Goal: Obtain resource: Download file/media

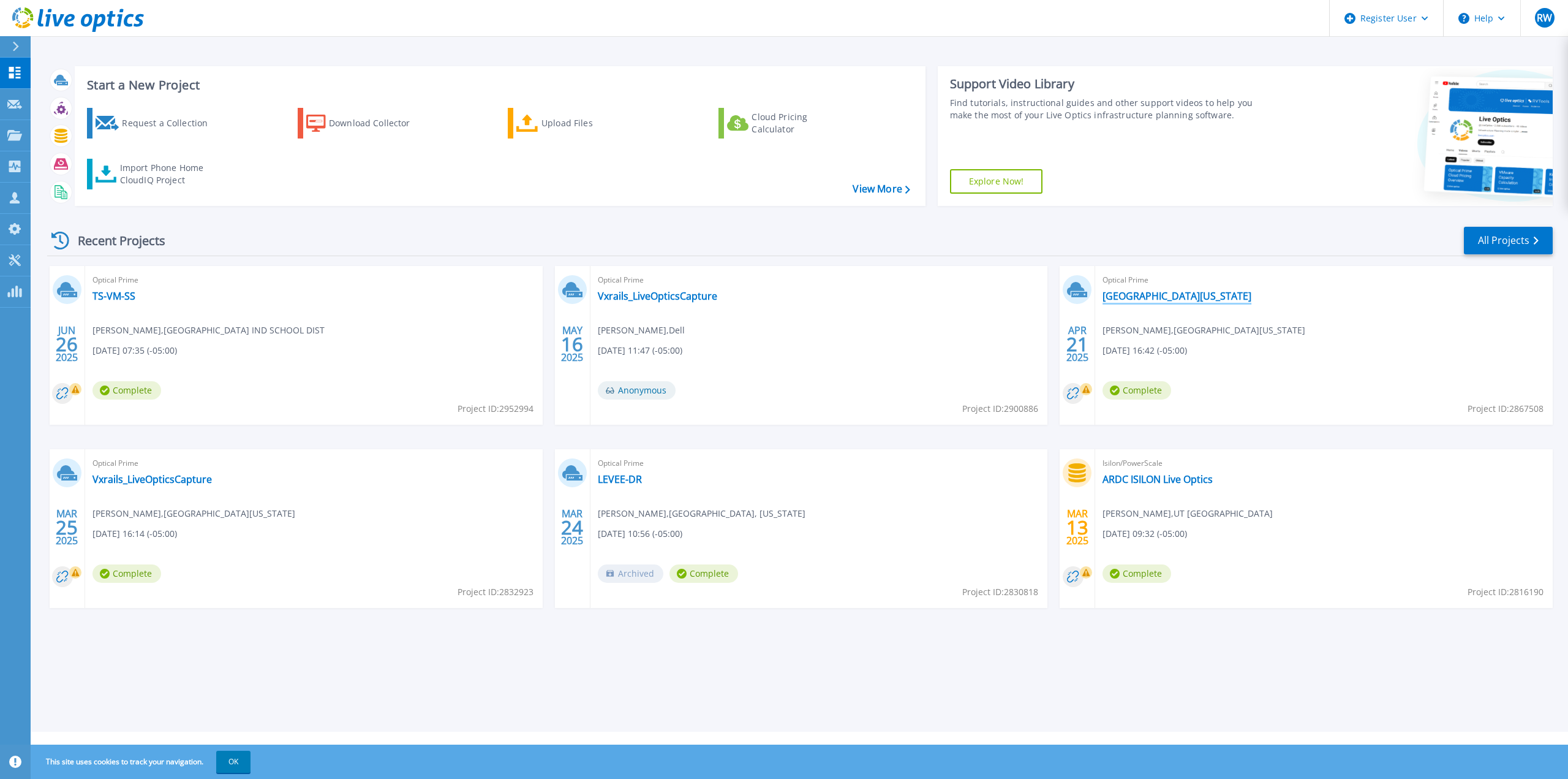
click at [1152, 296] on link "[GEOGRAPHIC_DATA][US_STATE]" at bounding box center [1177, 296] width 149 height 12
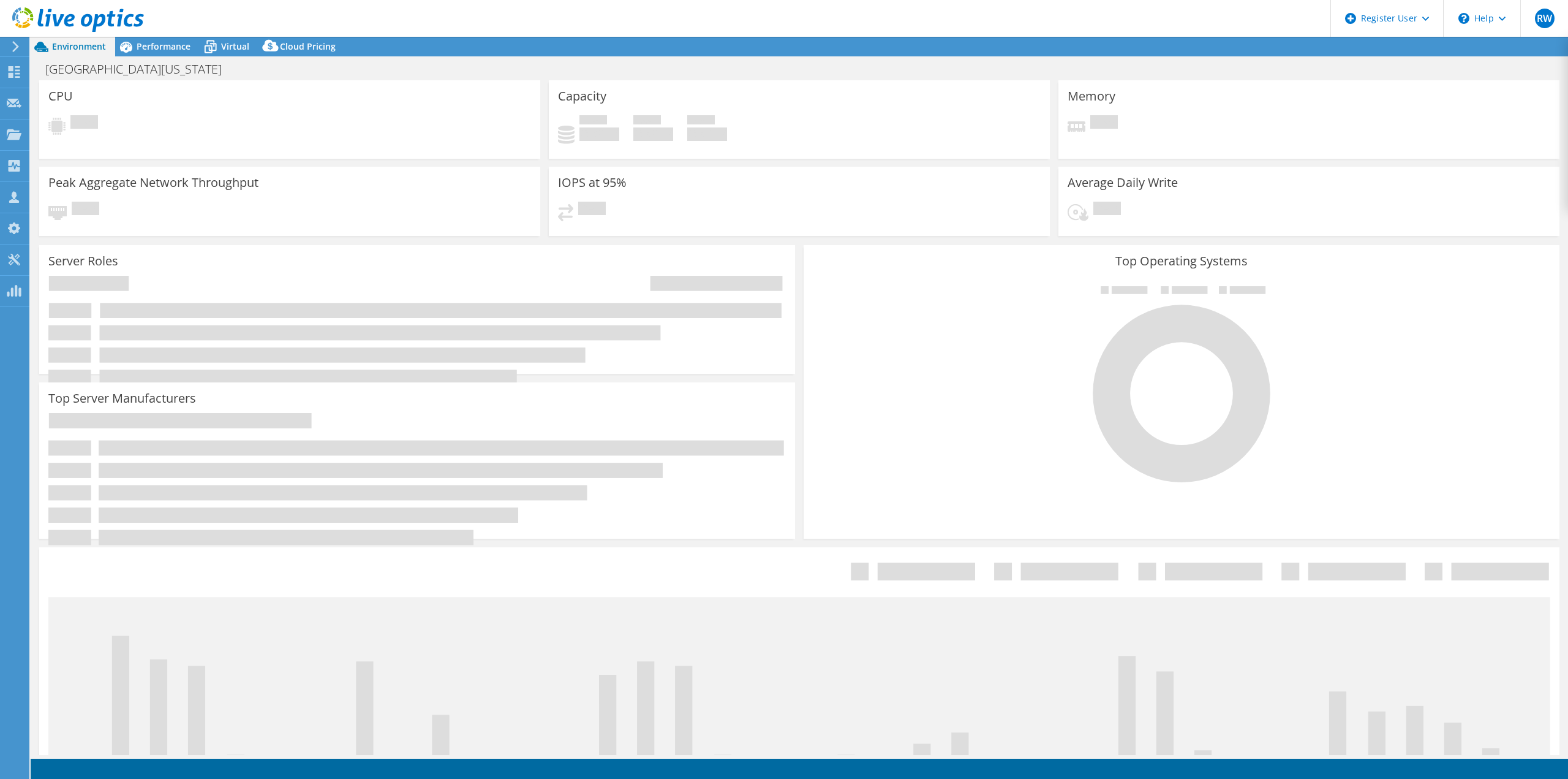
select select "USD"
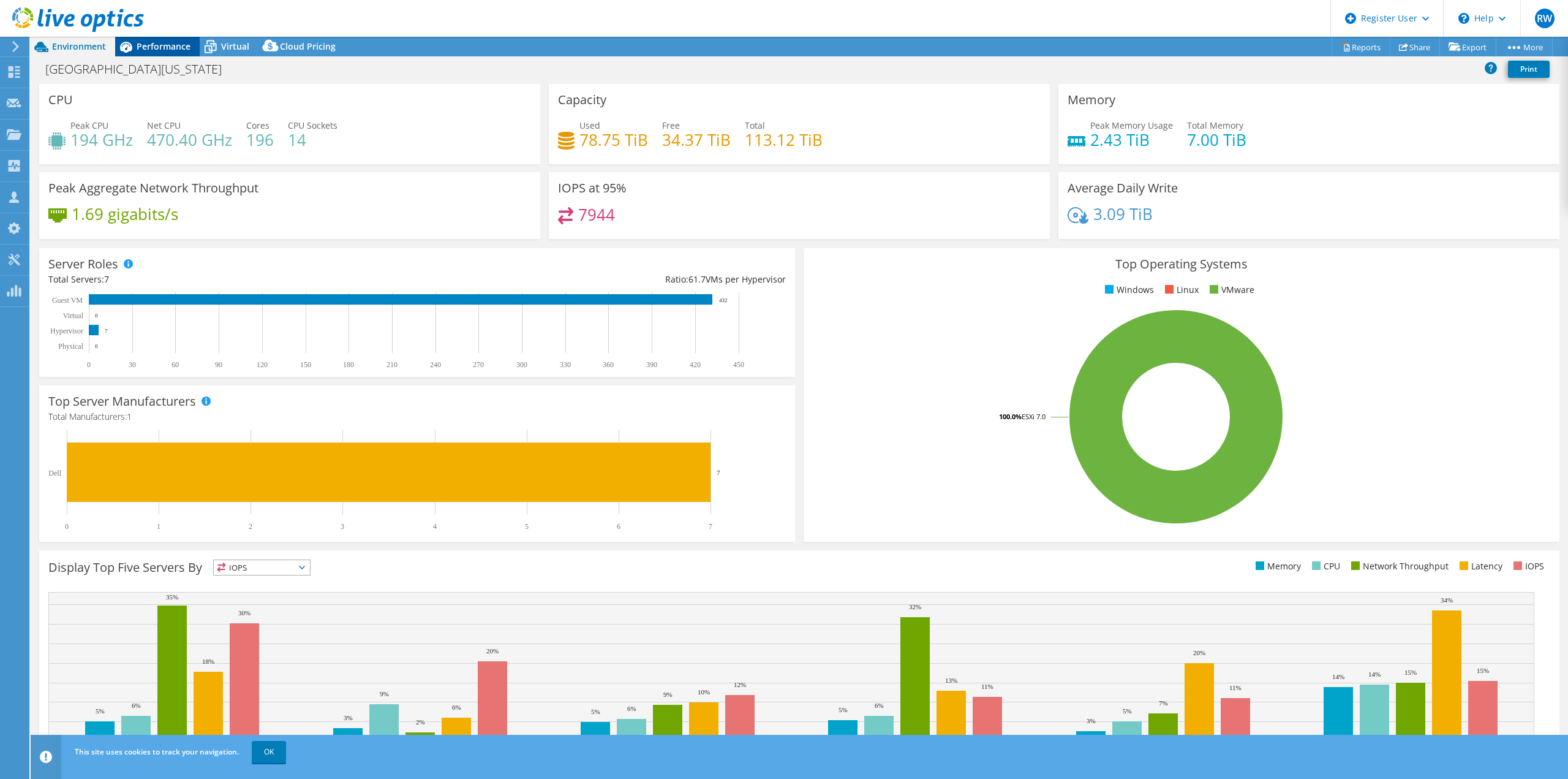
click at [161, 47] on span "Performance" at bounding box center [163, 46] width 54 height 11
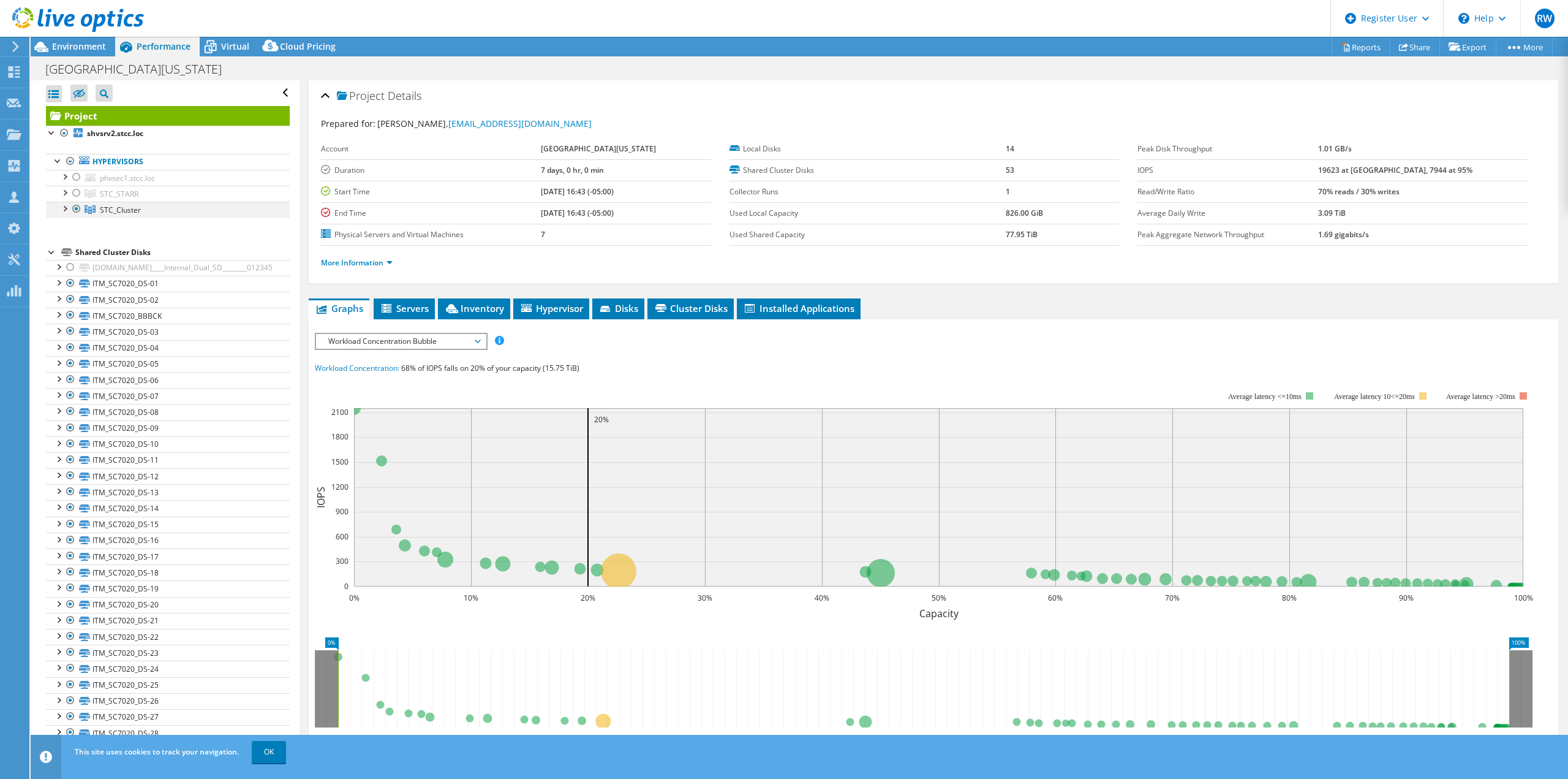
click at [60, 209] on div at bounding box center [64, 208] width 12 height 12
click at [64, 209] on div at bounding box center [64, 208] width 12 height 12
click at [324, 93] on div "Project Details" at bounding box center [933, 97] width 1225 height 26
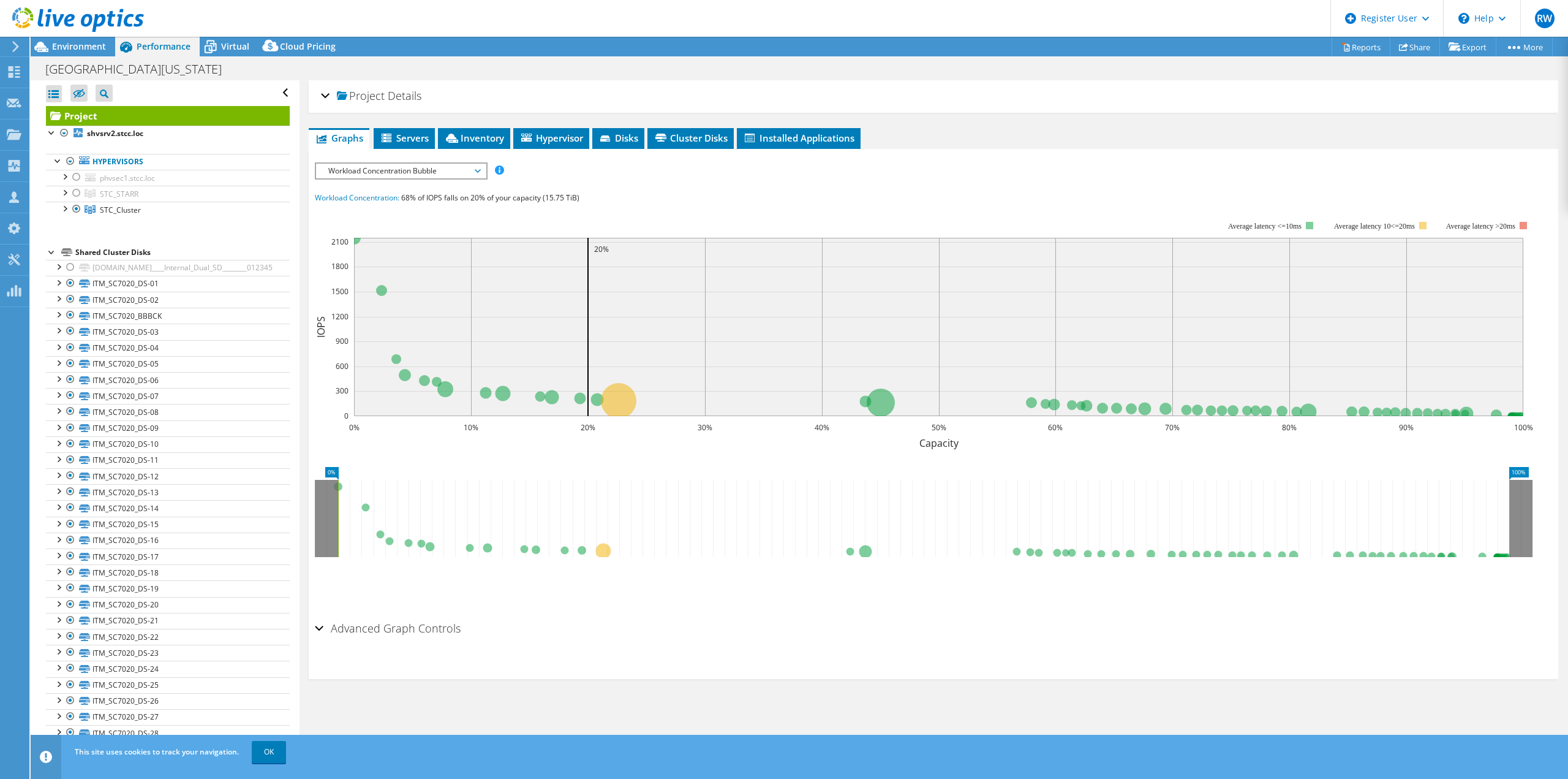
click at [51, 253] on div at bounding box center [52, 251] width 12 height 12
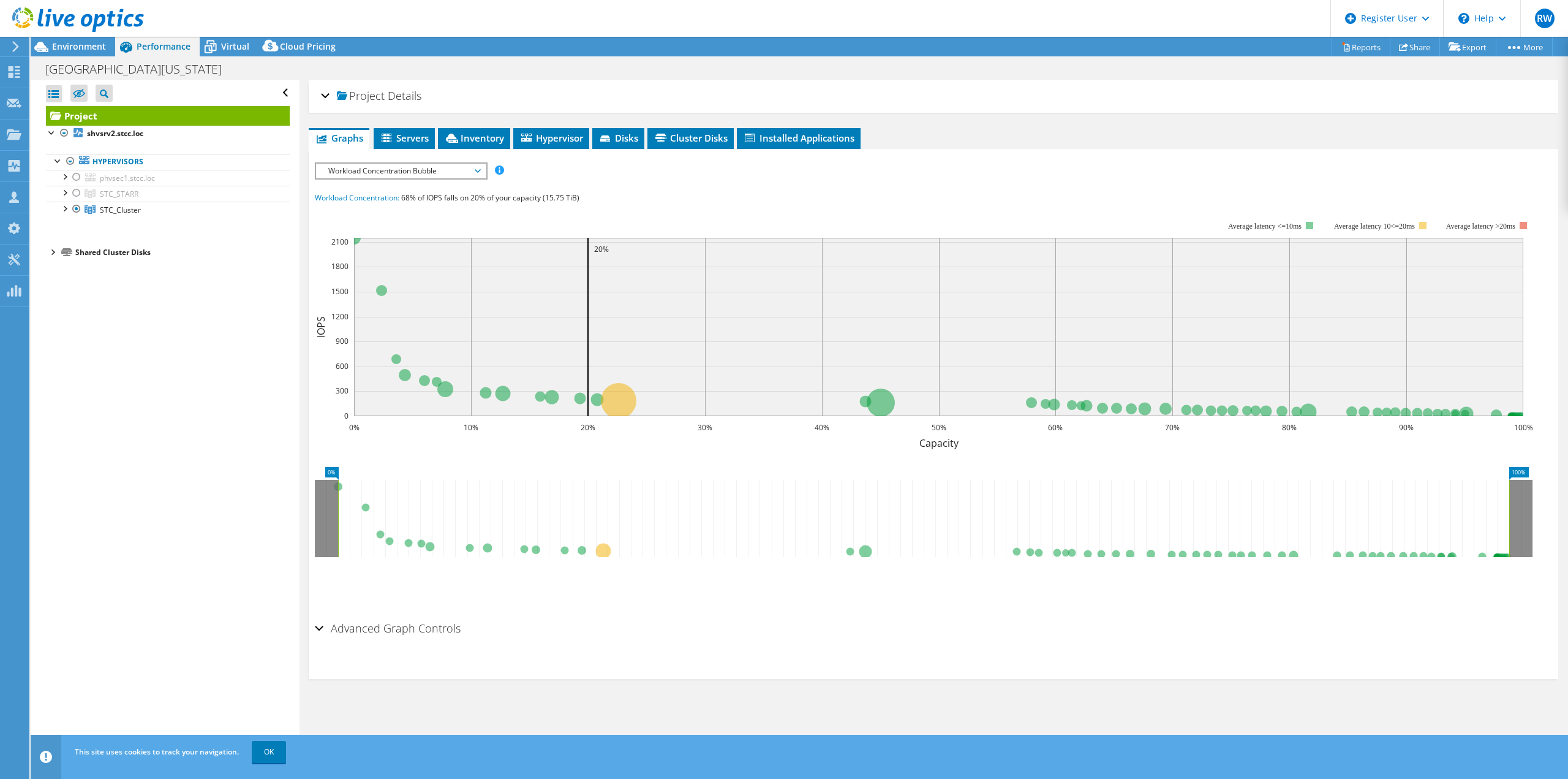
click at [54, 253] on div at bounding box center [52, 251] width 12 height 12
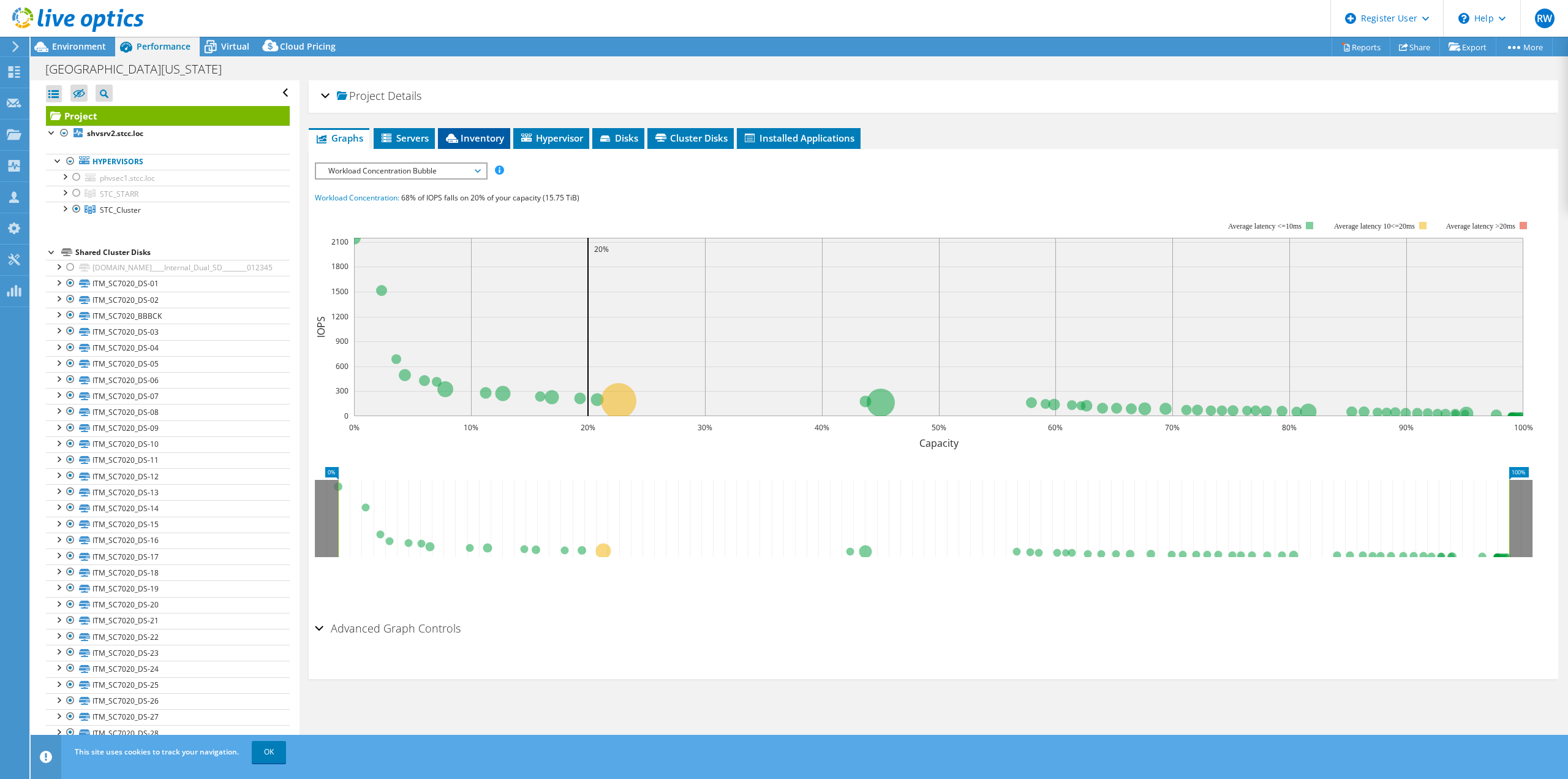
click at [489, 139] on span "Inventory" at bounding box center [474, 138] width 60 height 12
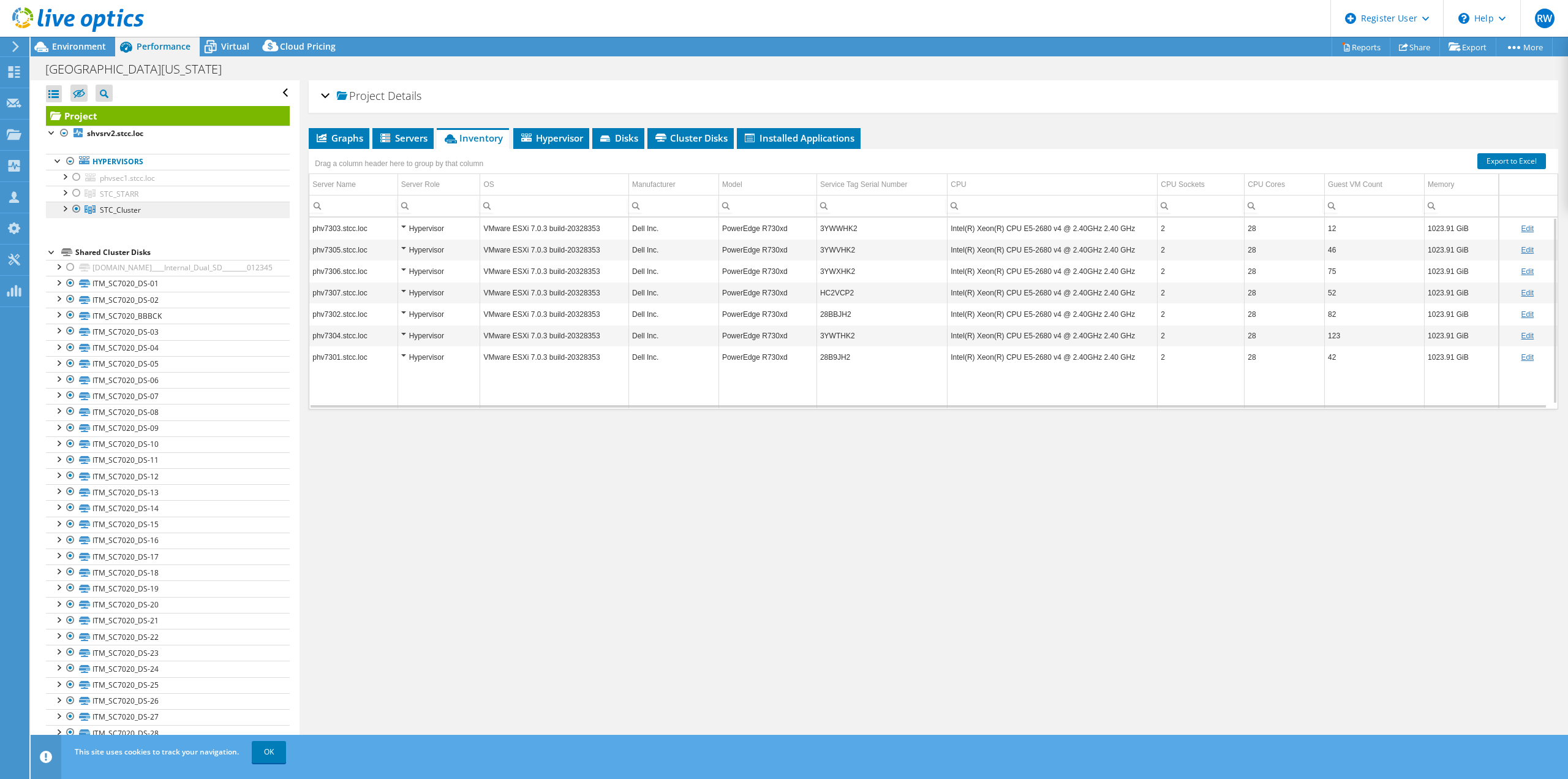
click at [106, 210] on span "STC_Cluster" at bounding box center [120, 210] width 41 height 11
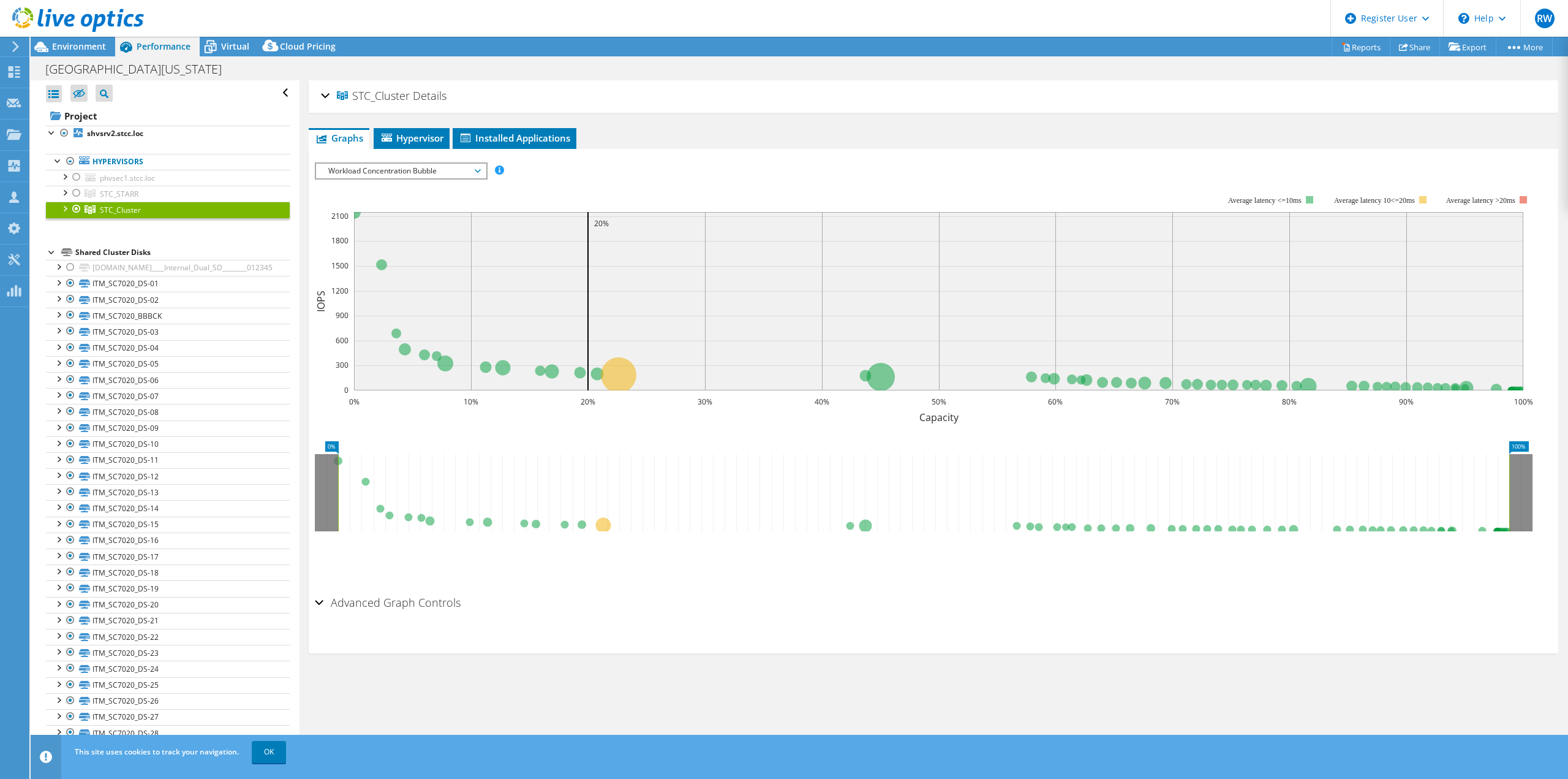
click at [329, 94] on div "STC_Cluster Details" at bounding box center [933, 97] width 1225 height 26
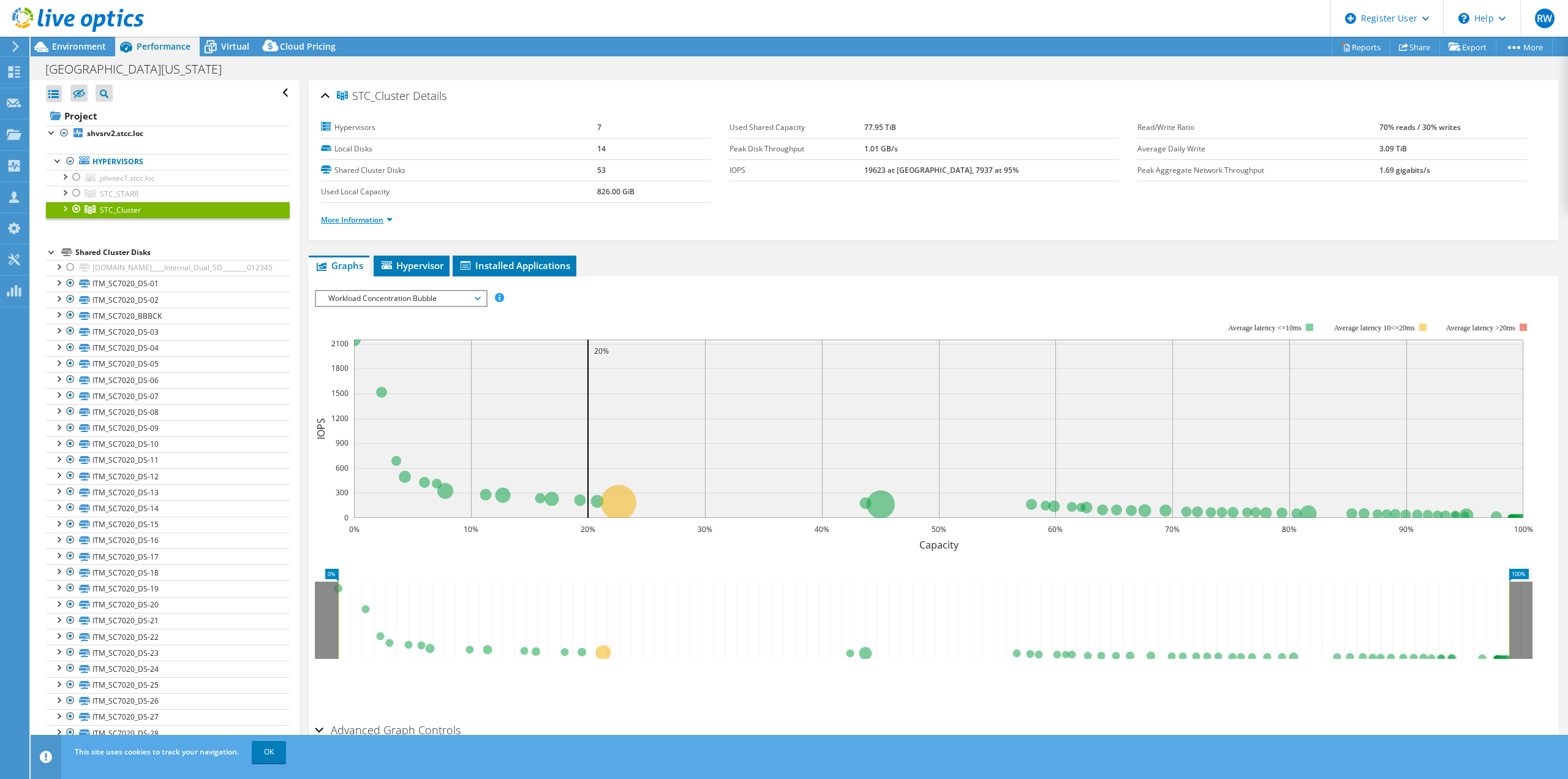
click at [362, 221] on link "More Information" at bounding box center [357, 220] width 72 height 11
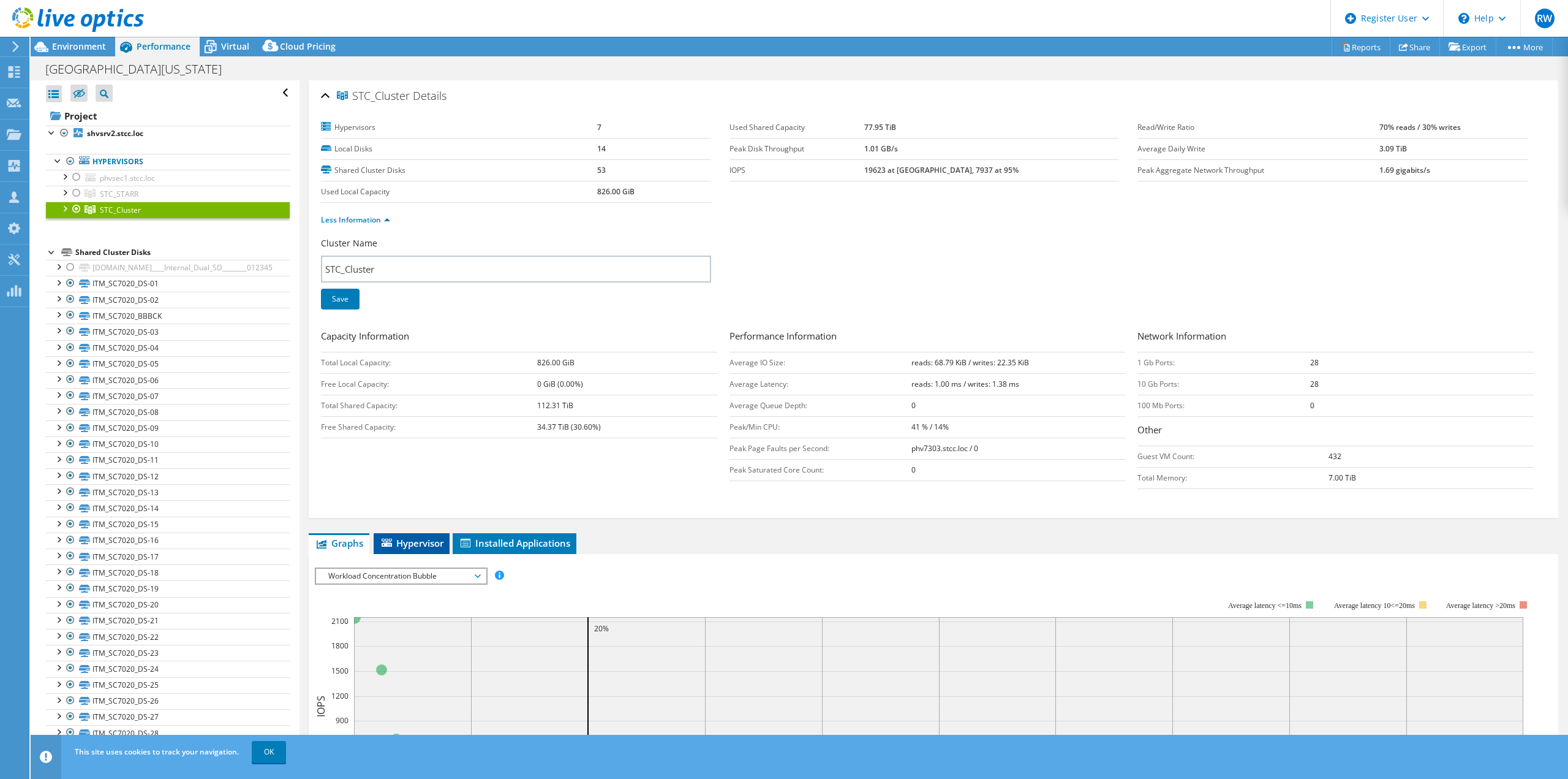
click at [419, 537] on span "Hypervisor" at bounding box center [411, 543] width 64 height 12
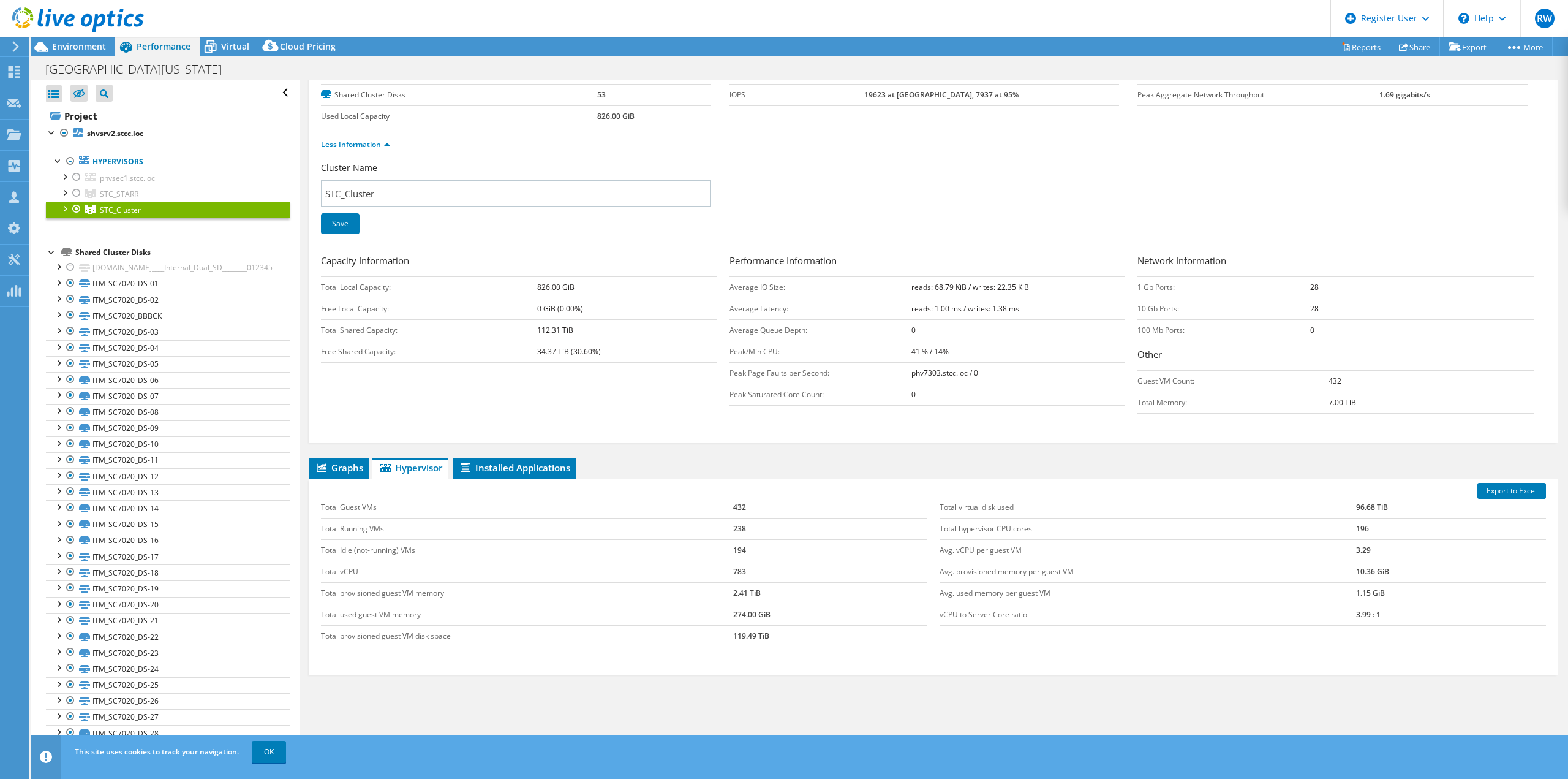
scroll to position [106, 0]
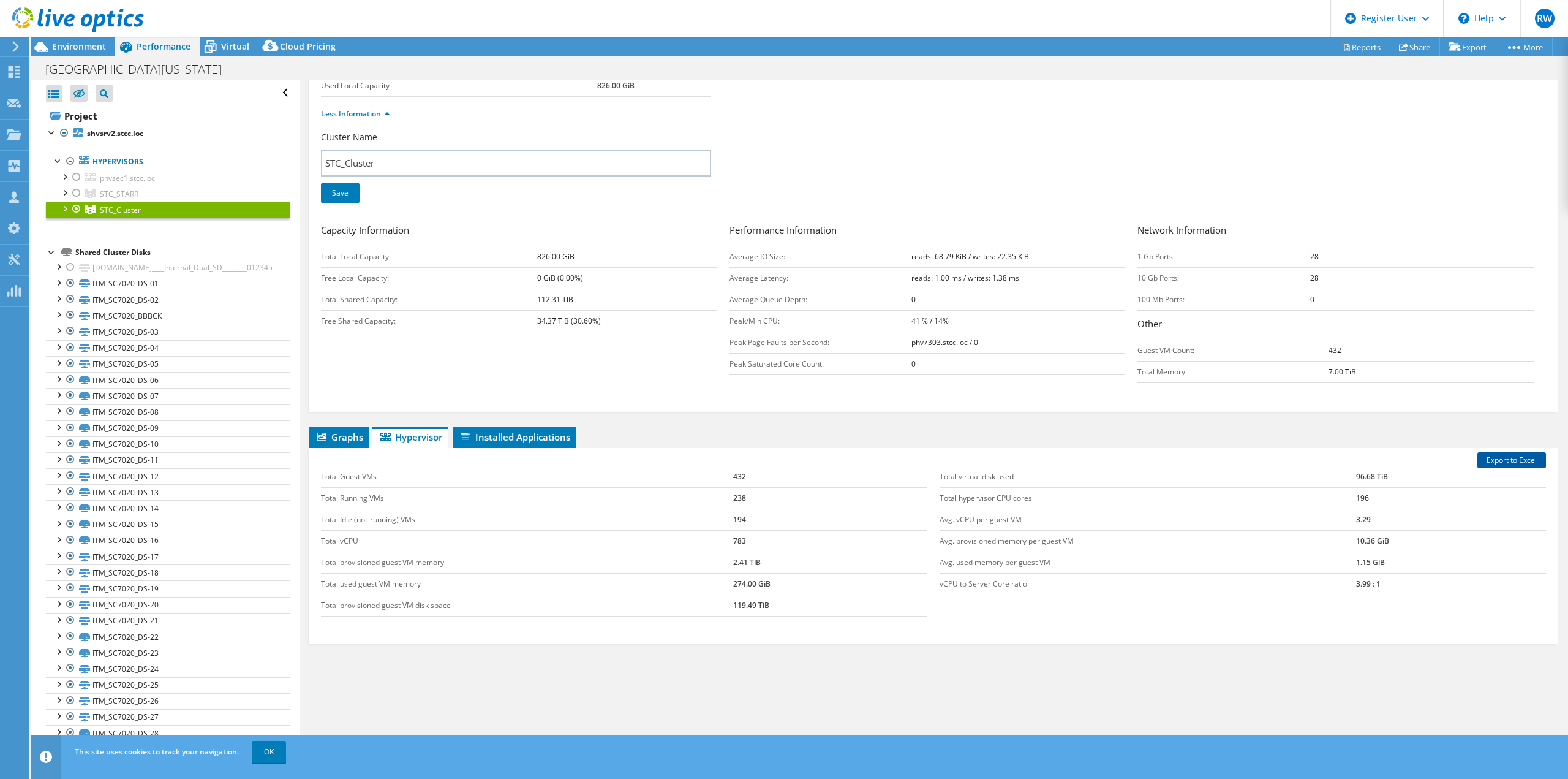
click at [1514, 459] on link "Export to Excel" at bounding box center [1512, 460] width 69 height 16
click at [100, 214] on link "STC_Cluster" at bounding box center [168, 209] width 243 height 16
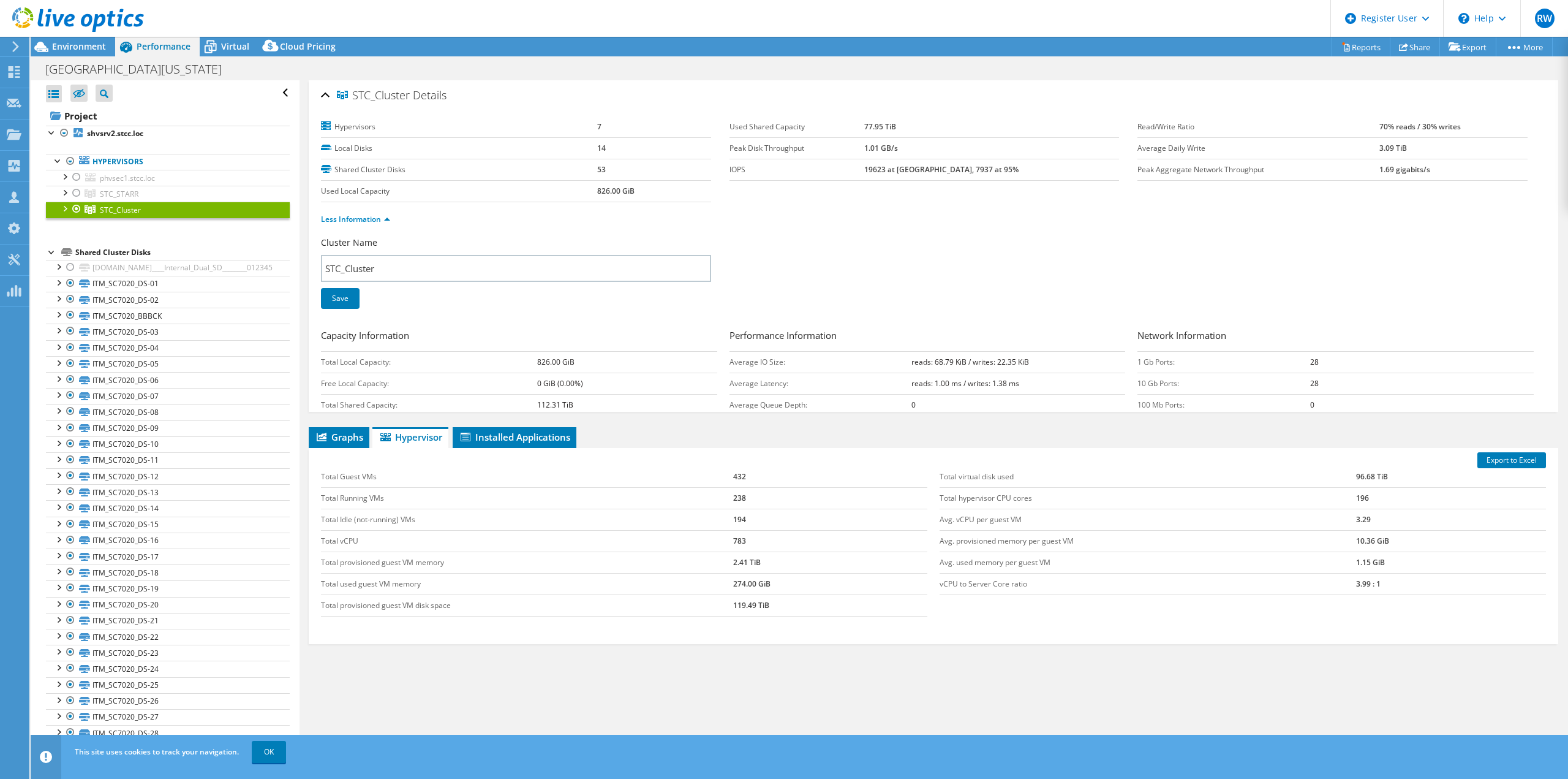
scroll to position [0, 0]
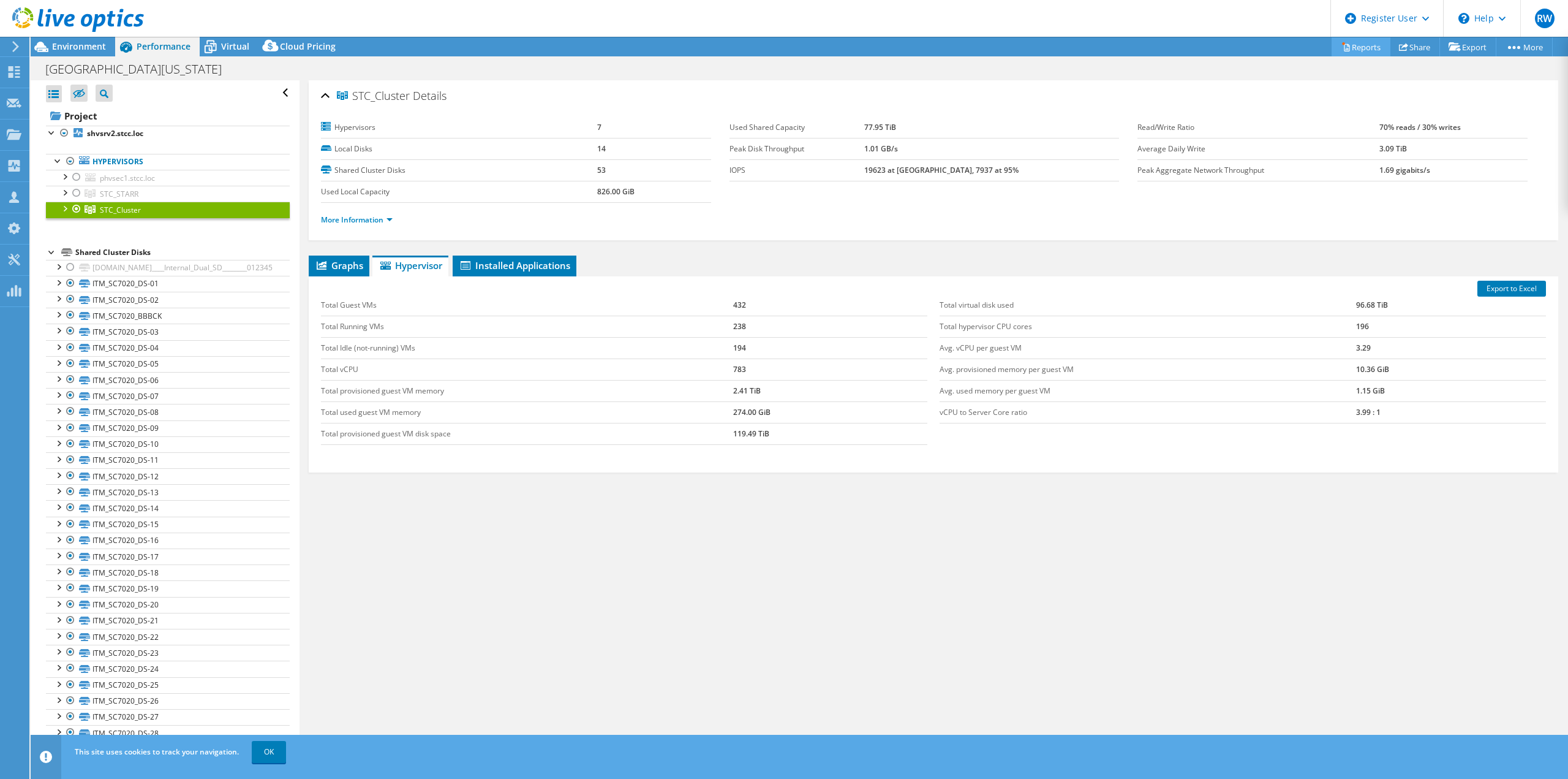
click at [1351, 42] on link "Reports" at bounding box center [1361, 47] width 59 height 19
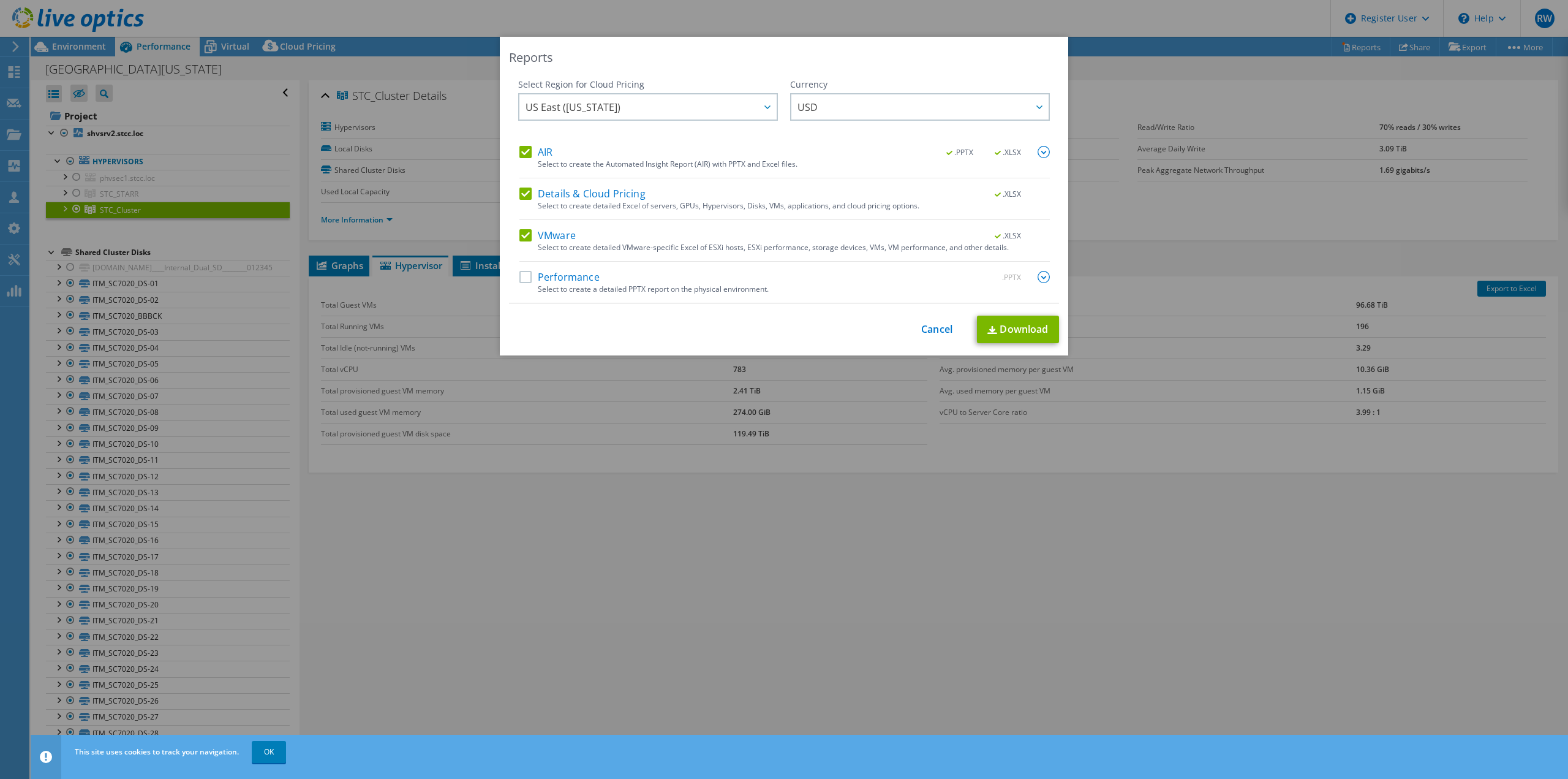
click at [520, 152] on label "AIR" at bounding box center [536, 152] width 33 height 12
click at [0, 0] on input "AIR" at bounding box center [0, 0] width 0 height 0
click at [522, 188] on label "Details & Cloud Pricing" at bounding box center [583, 194] width 126 height 12
click at [0, 0] on input "Details & Cloud Pricing" at bounding box center [0, 0] width 0 height 0
click at [520, 238] on label "VMware" at bounding box center [548, 235] width 57 height 12
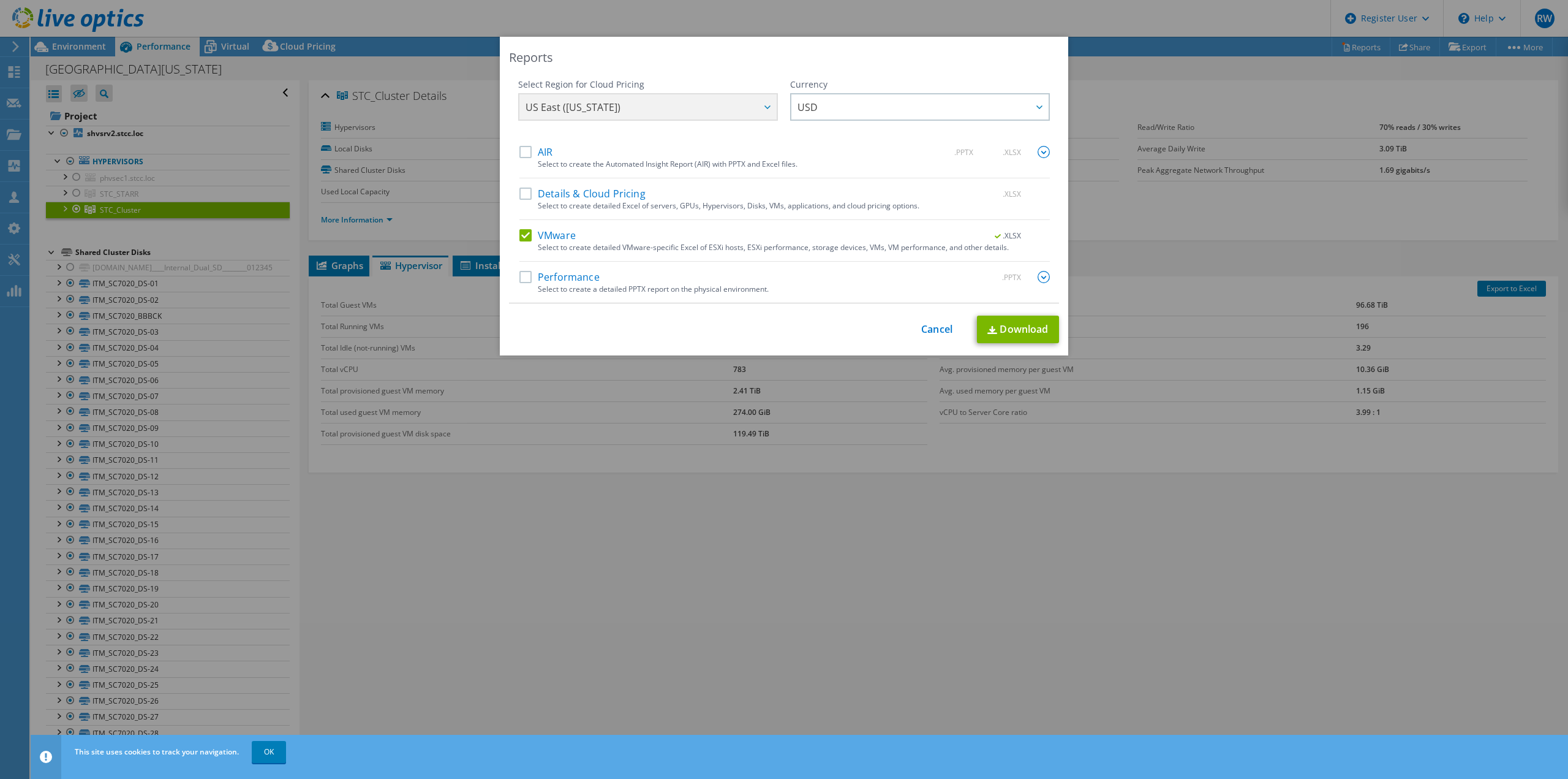
click at [0, 0] on input "VMware" at bounding box center [0, 0] width 0 height 0
click at [521, 277] on label "Performance" at bounding box center [560, 277] width 80 height 12
click at [0, 0] on input "Performance" at bounding box center [0, 0] width 0 height 0
click at [1007, 332] on link "Download" at bounding box center [1018, 329] width 82 height 28
